Goal: Find specific page/section: Find specific page/section

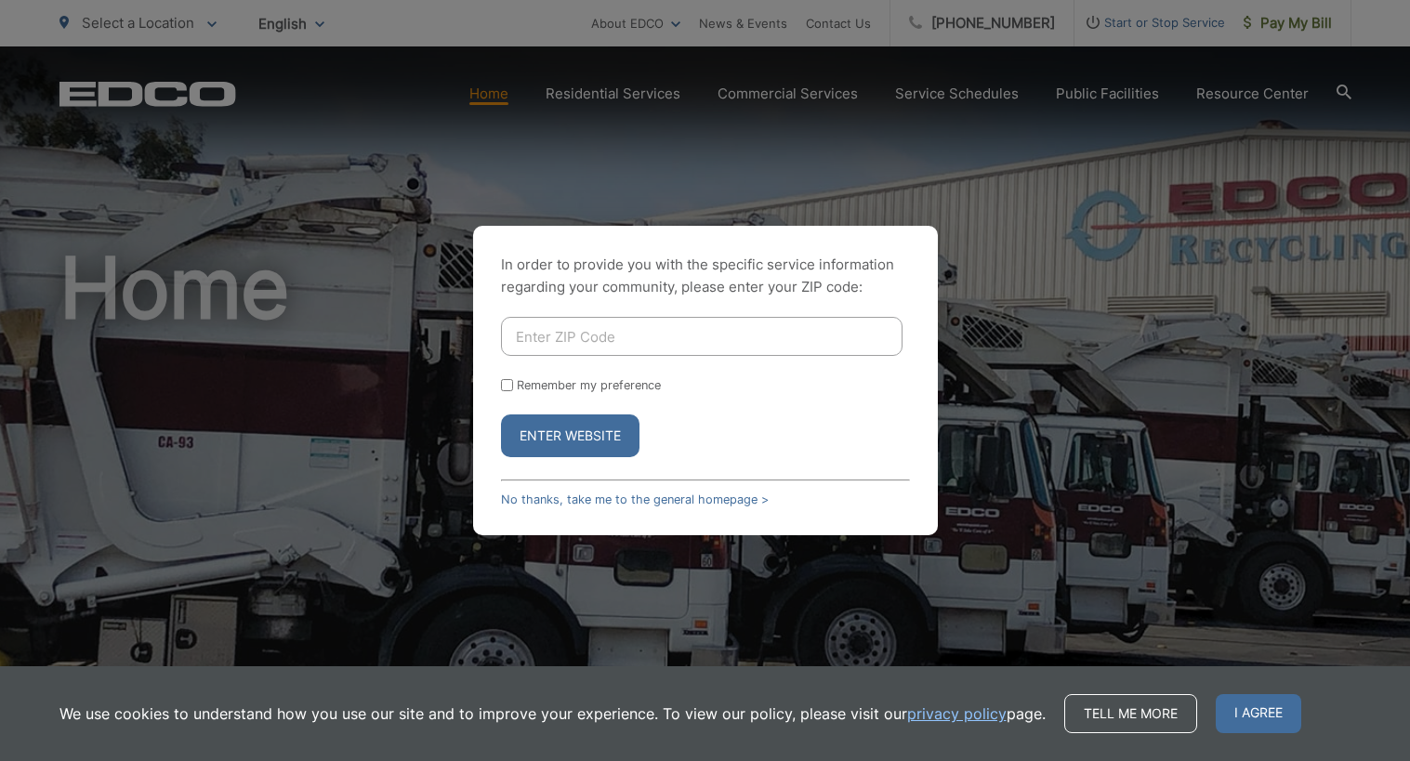
click at [573, 335] on input "Enter ZIP Code" at bounding box center [702, 336] width 402 height 39
type input "92021"
click at [563, 427] on button "Enter Website" at bounding box center [570, 436] width 138 height 43
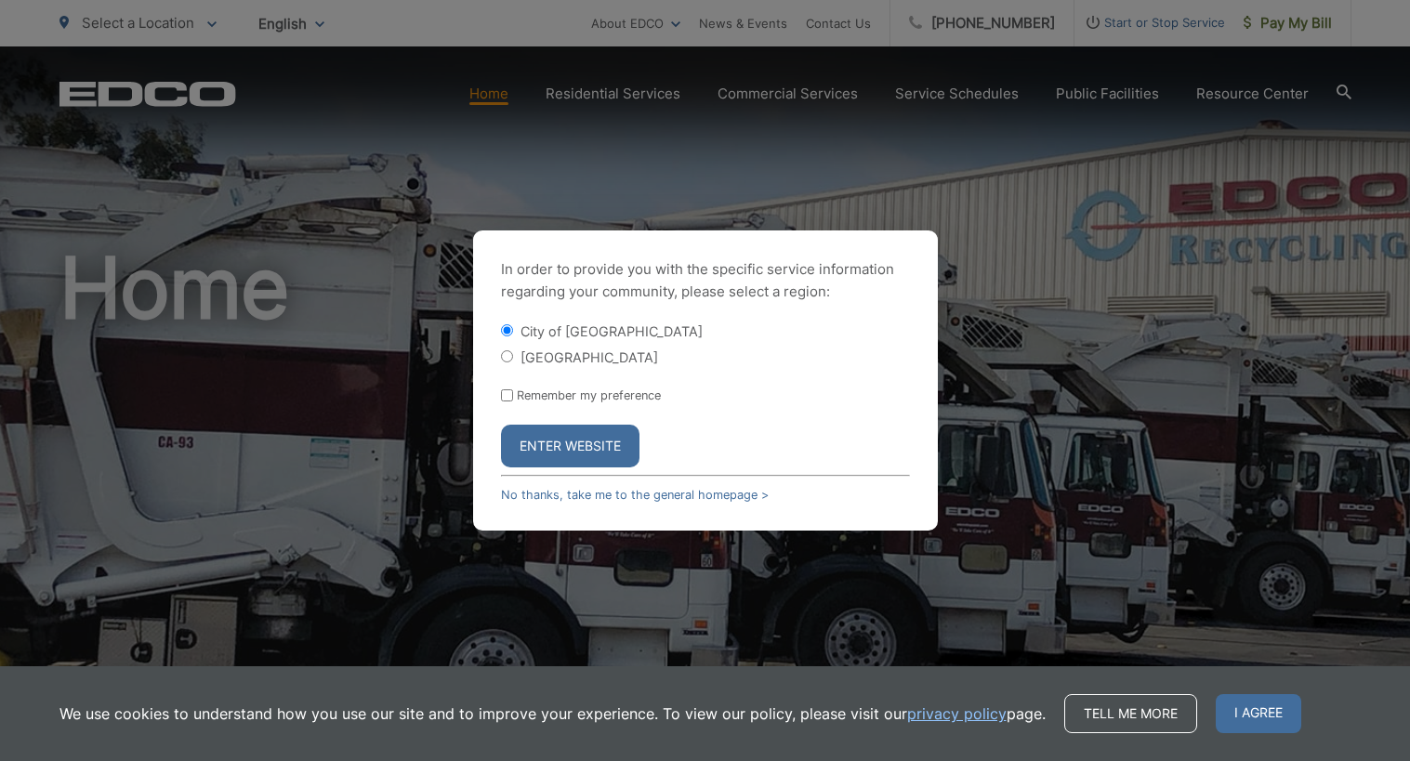
click at [506, 359] on input "[GEOGRAPHIC_DATA]" at bounding box center [507, 356] width 12 height 12
radio input "true"
click at [547, 444] on button "Enter Website" at bounding box center [570, 446] width 138 height 43
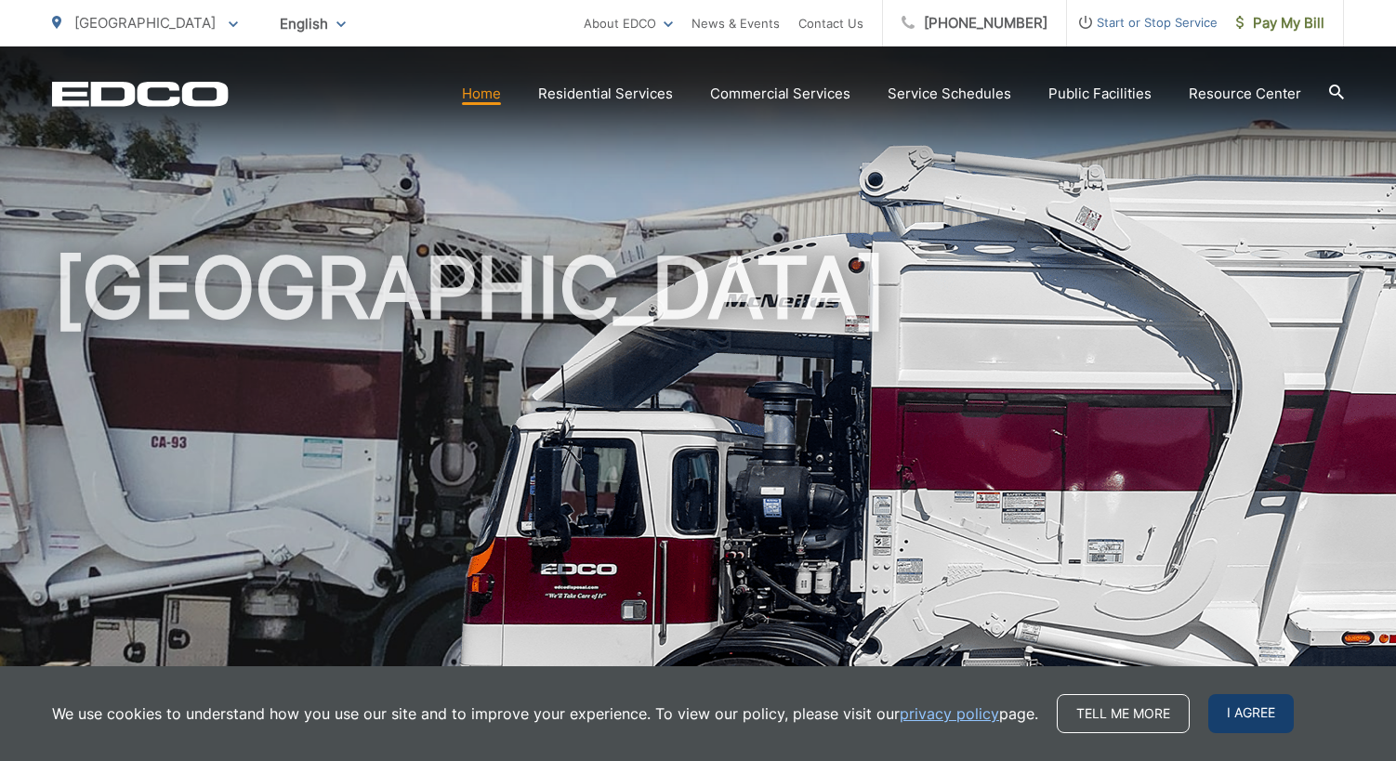
click at [1261, 715] on span "I agree" at bounding box center [1251, 713] width 86 height 39
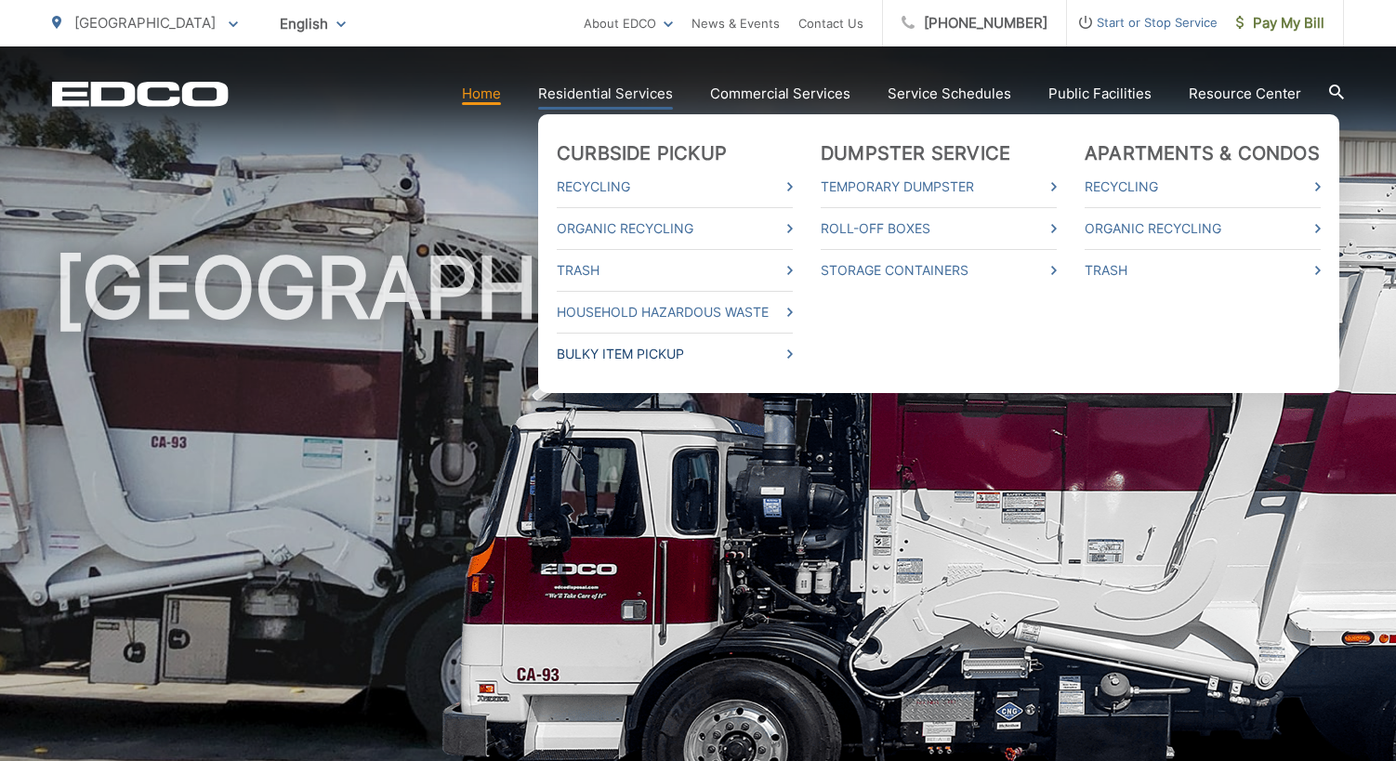
click at [613, 352] on link "Bulky Item Pickup" at bounding box center [675, 354] width 236 height 22
click at [617, 349] on link "Bulky Item Pickup" at bounding box center [675, 354] width 236 height 22
